Goal: Use online tool/utility: Utilize a website feature to perform a specific function

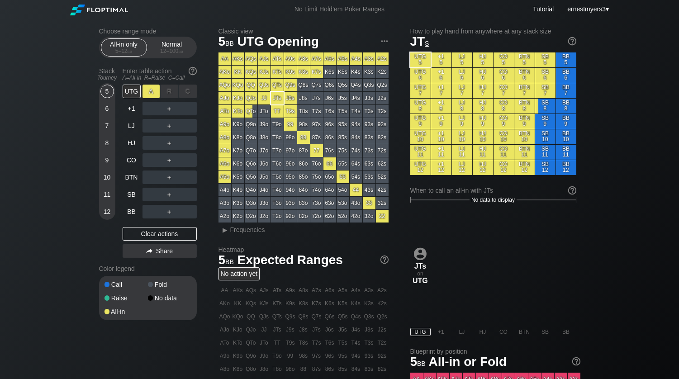
click at [144, 96] on div "A ✕" at bounding box center [152, 92] width 18 height 14
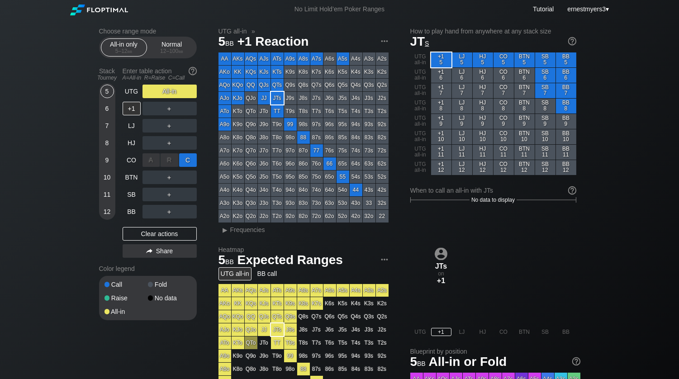
click at [192, 163] on div "C ✕" at bounding box center [188, 160] width 18 height 14
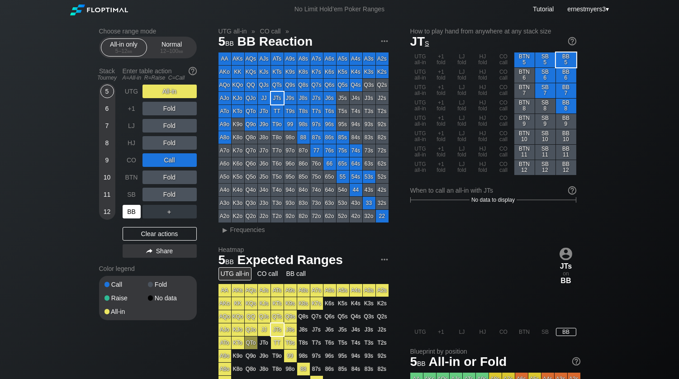
click at [137, 210] on div "BB" at bounding box center [132, 212] width 18 height 14
click at [157, 88] on div "A ✕" at bounding box center [152, 92] width 18 height 14
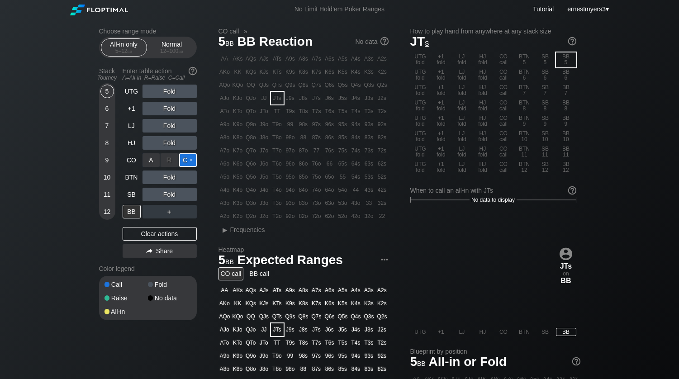
click at [190, 159] on div "C ✕" at bounding box center [188, 160] width 18 height 14
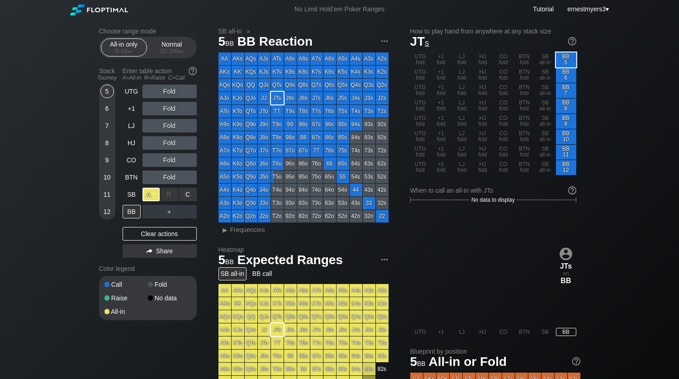
click at [157, 192] on div "A ✕" at bounding box center [152, 195] width 18 height 14
click at [132, 211] on div "BB" at bounding box center [132, 212] width 18 height 14
